Goal: Task Accomplishment & Management: Complete application form

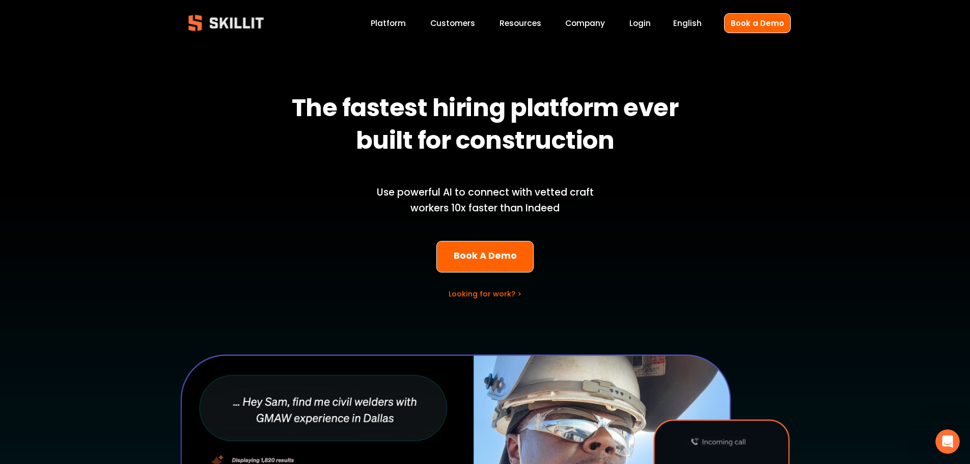
click at [462, 24] on link "Customers" at bounding box center [452, 23] width 45 height 14
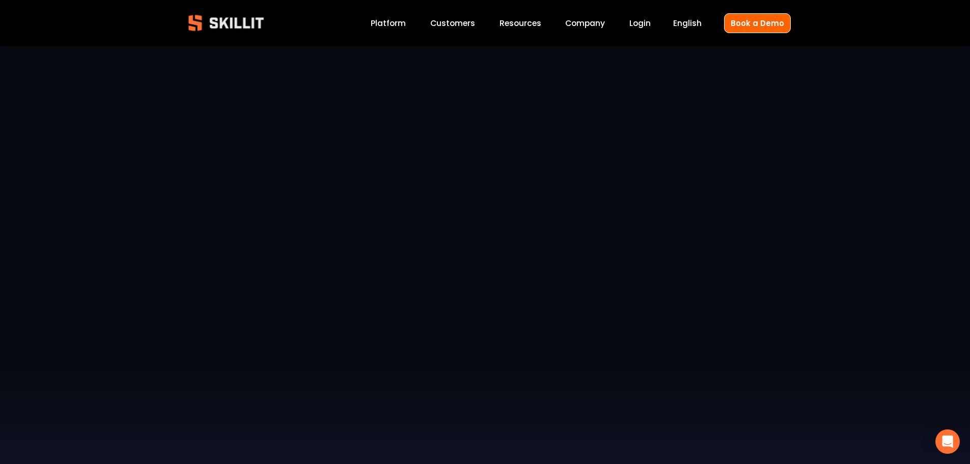
click at [597, 23] on link "Company" at bounding box center [585, 23] width 40 height 14
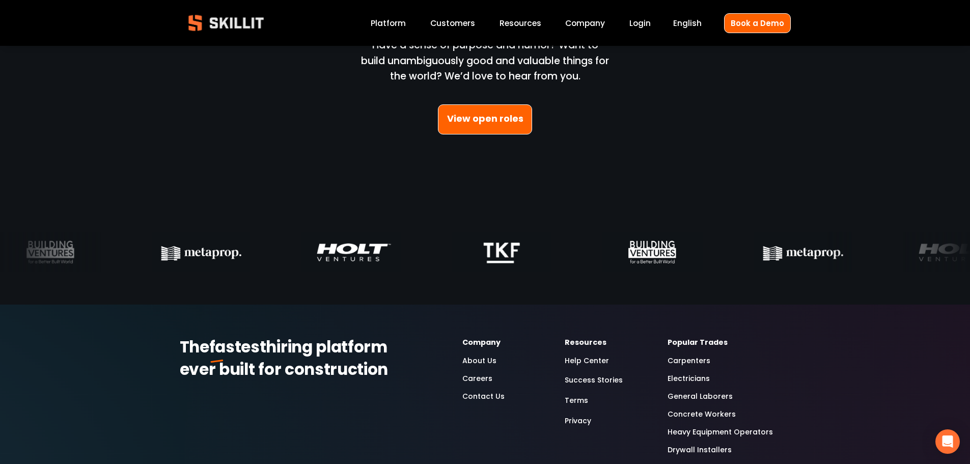
scroll to position [3056, 0]
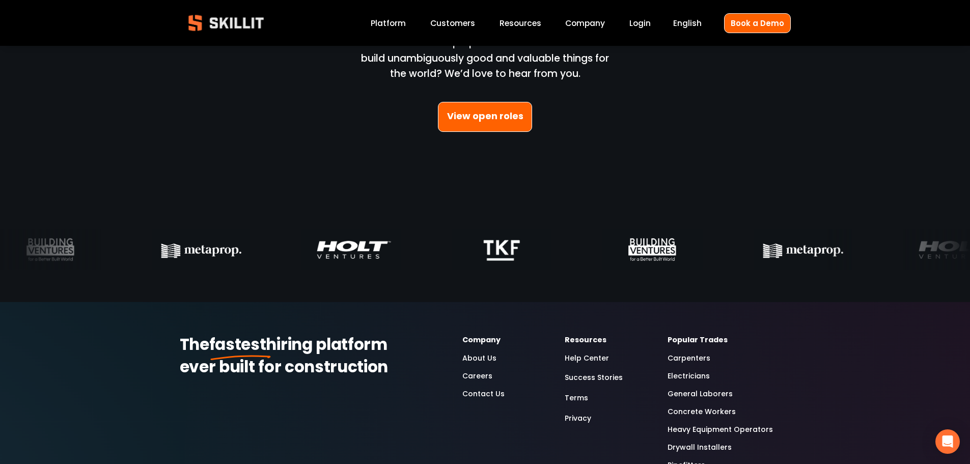
click at [485, 113] on link "View open roles" at bounding box center [485, 117] width 95 height 30
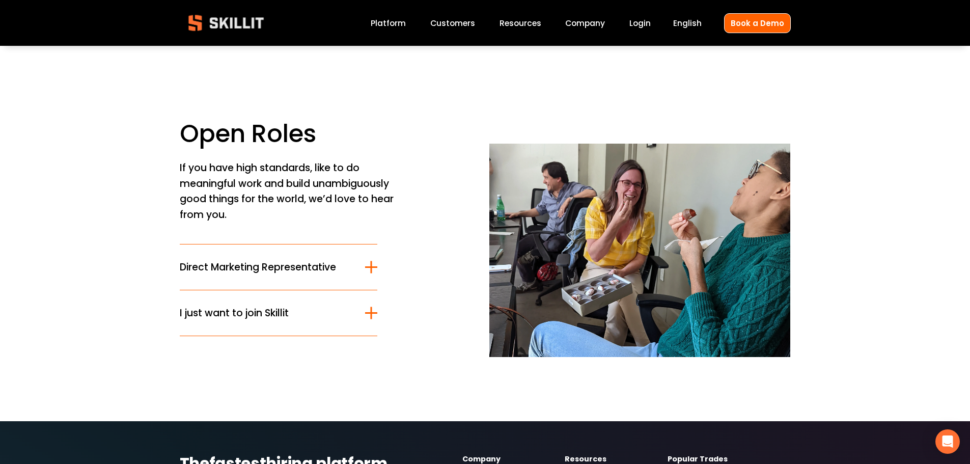
click at [373, 312] on div at bounding box center [371, 313] width 12 height 2
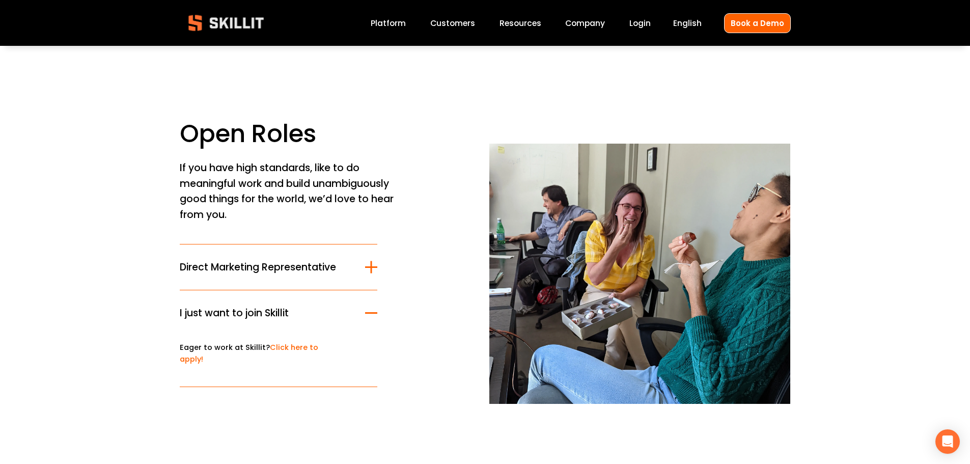
click at [292, 350] on link "Click here to apply!" at bounding box center [249, 353] width 139 height 22
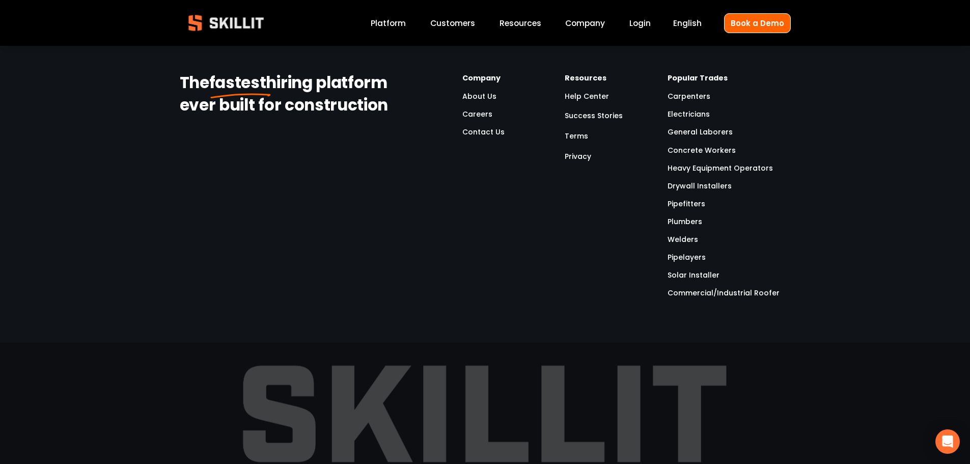
scroll to position [1222, 0]
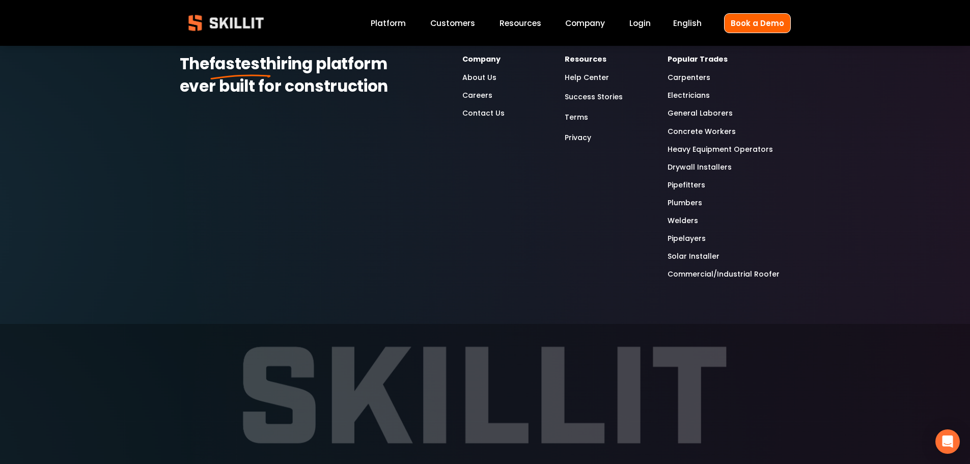
click at [473, 96] on link "Careers" at bounding box center [477, 96] width 30 height 12
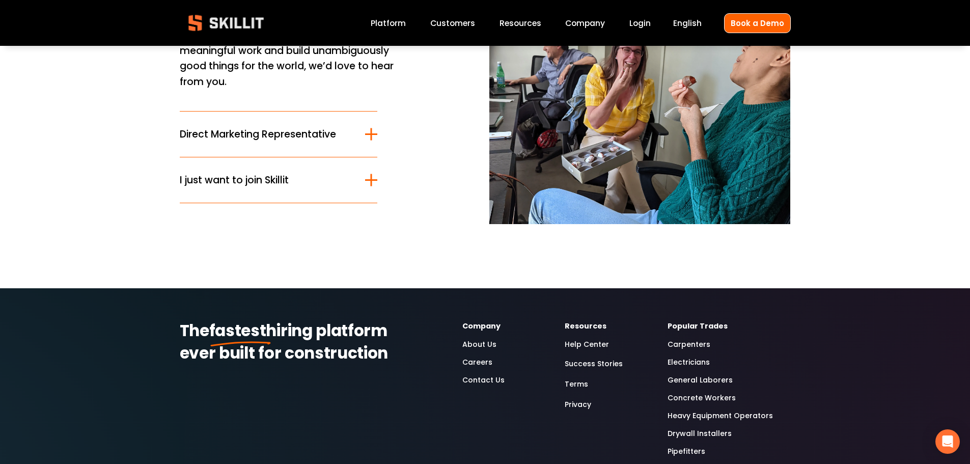
scroll to position [51, 0]
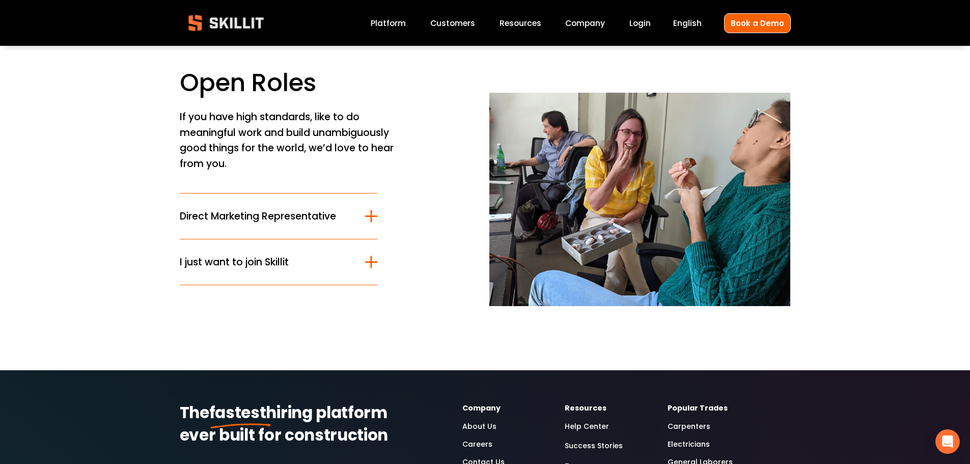
click at [257, 264] on span "I just want to join Skillit" at bounding box center [273, 262] width 186 height 15
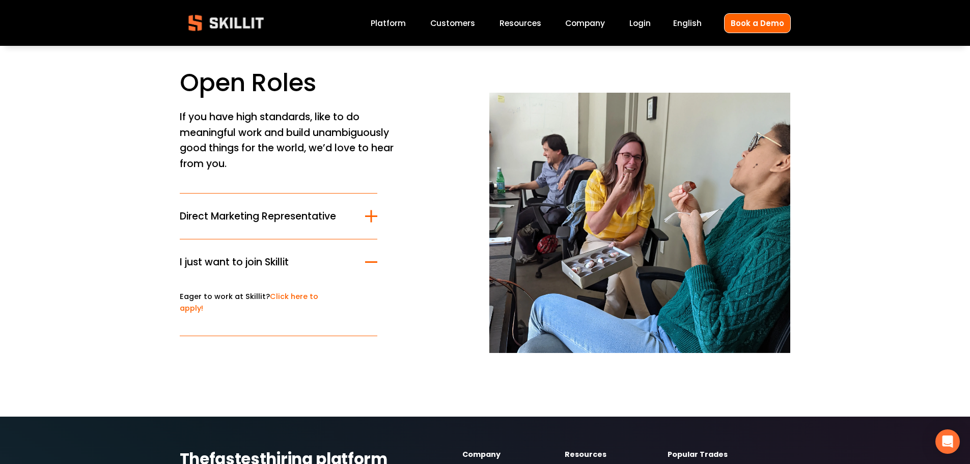
click at [298, 297] on link "Click here to apply!" at bounding box center [249, 302] width 139 height 22
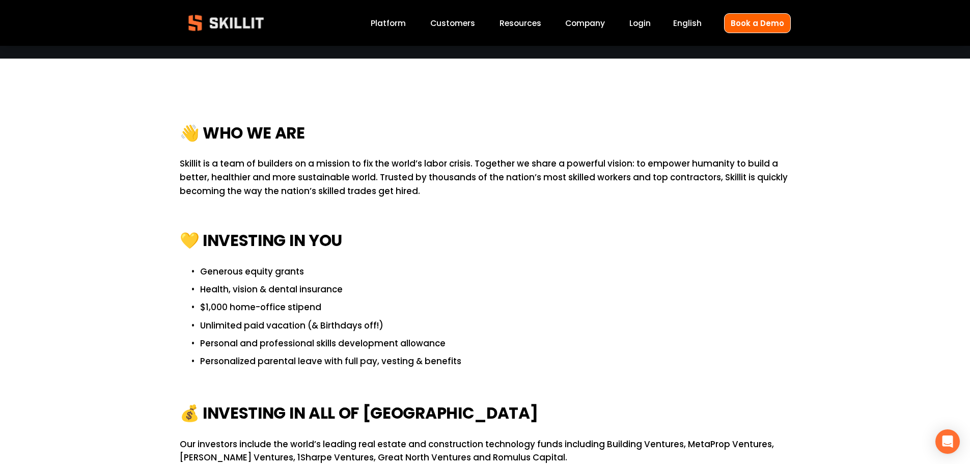
scroll to position [102, 0]
